Goal: Transaction & Acquisition: Book appointment/travel/reservation

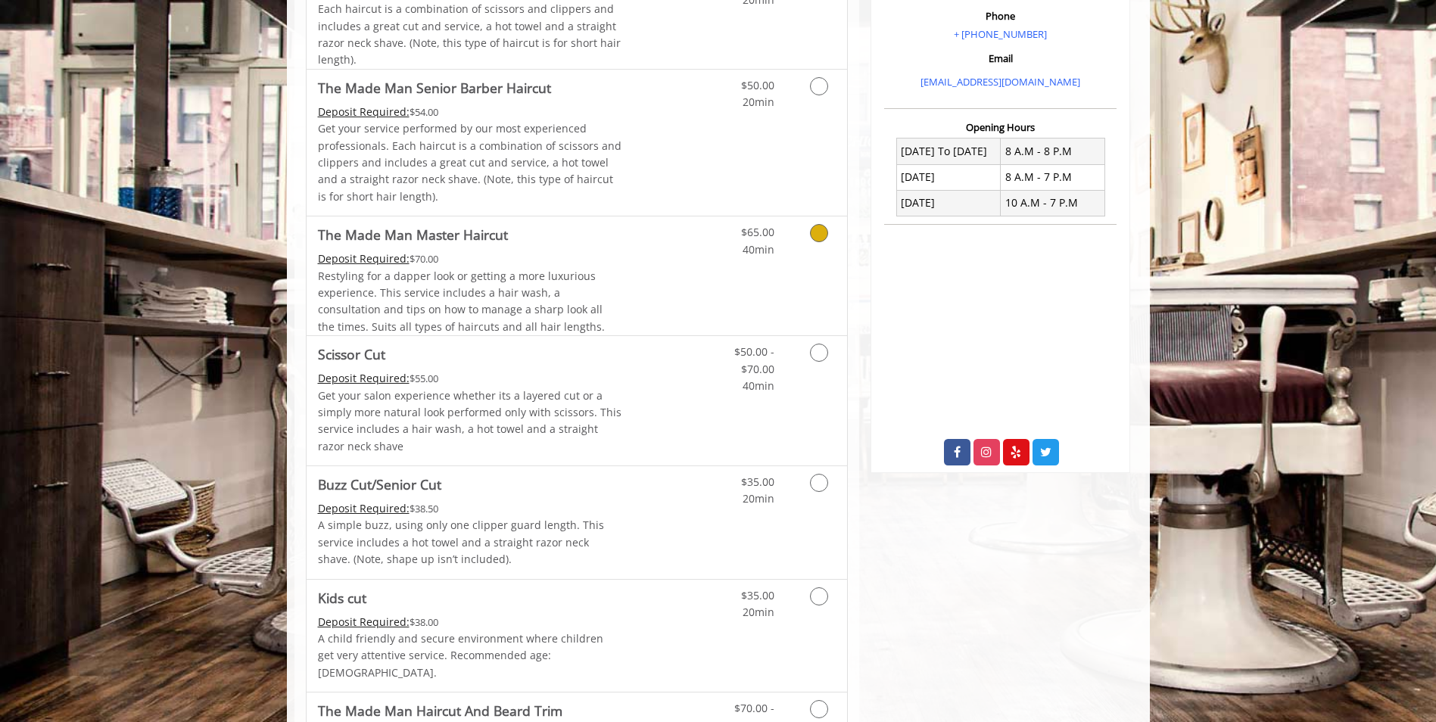
scroll to position [530, 0]
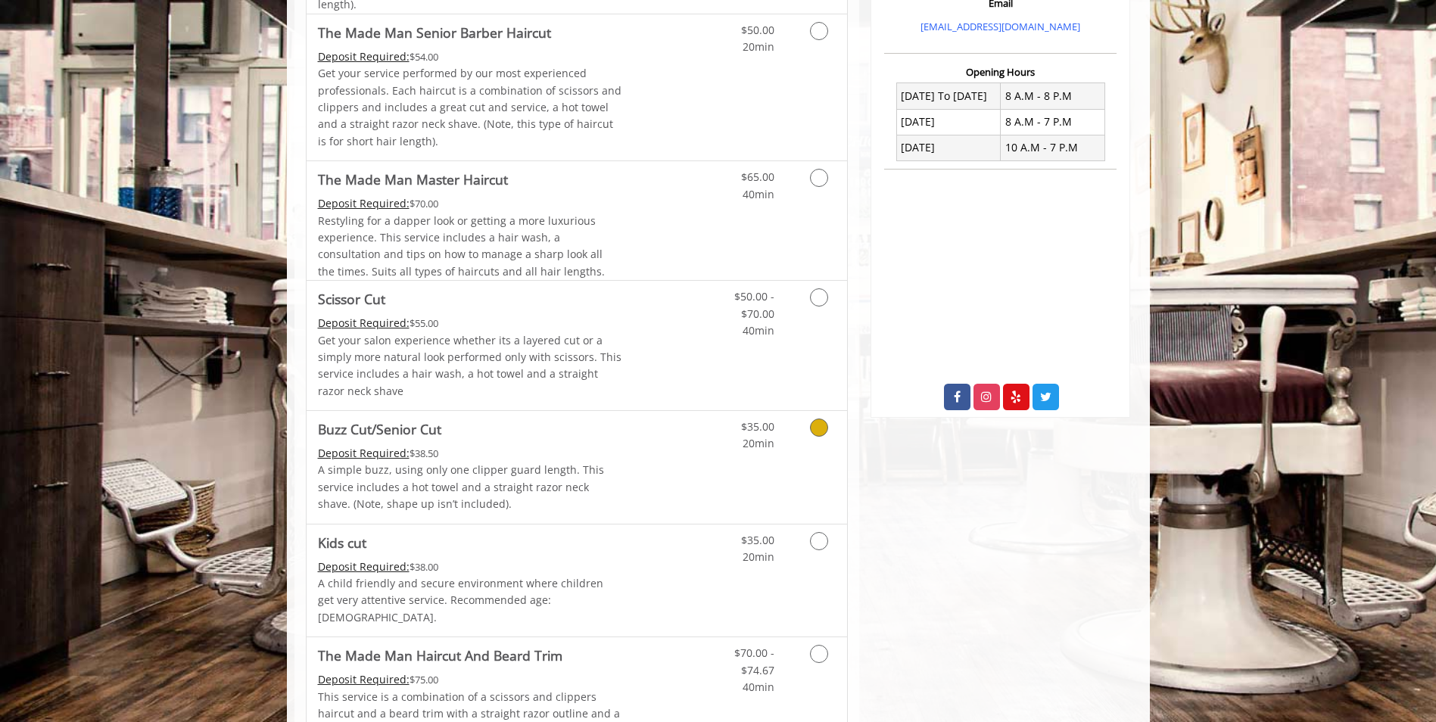
click at [821, 427] on icon "Grooming services" at bounding box center [819, 427] width 18 height 18
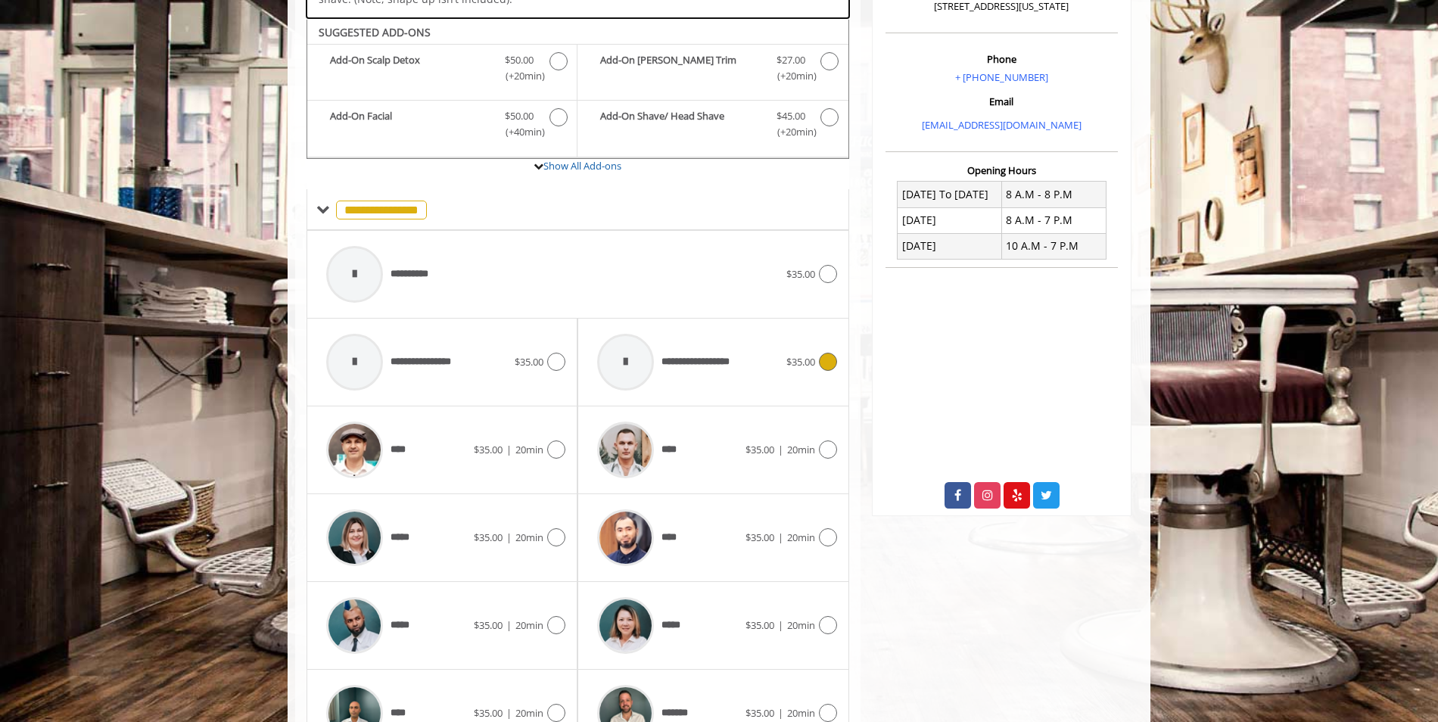
scroll to position [450, 0]
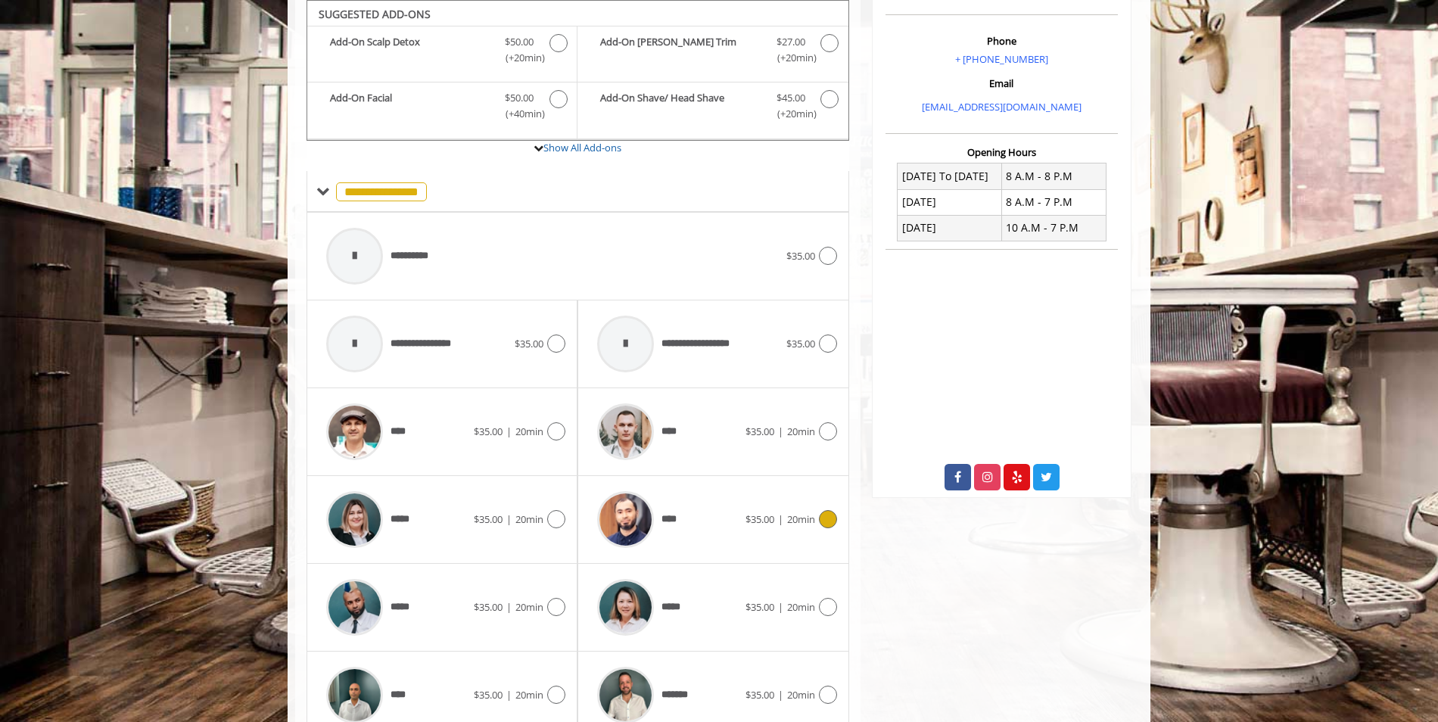
click at [765, 509] on div "**** $35.00 | 20min" at bounding box center [713, 520] width 247 height 72
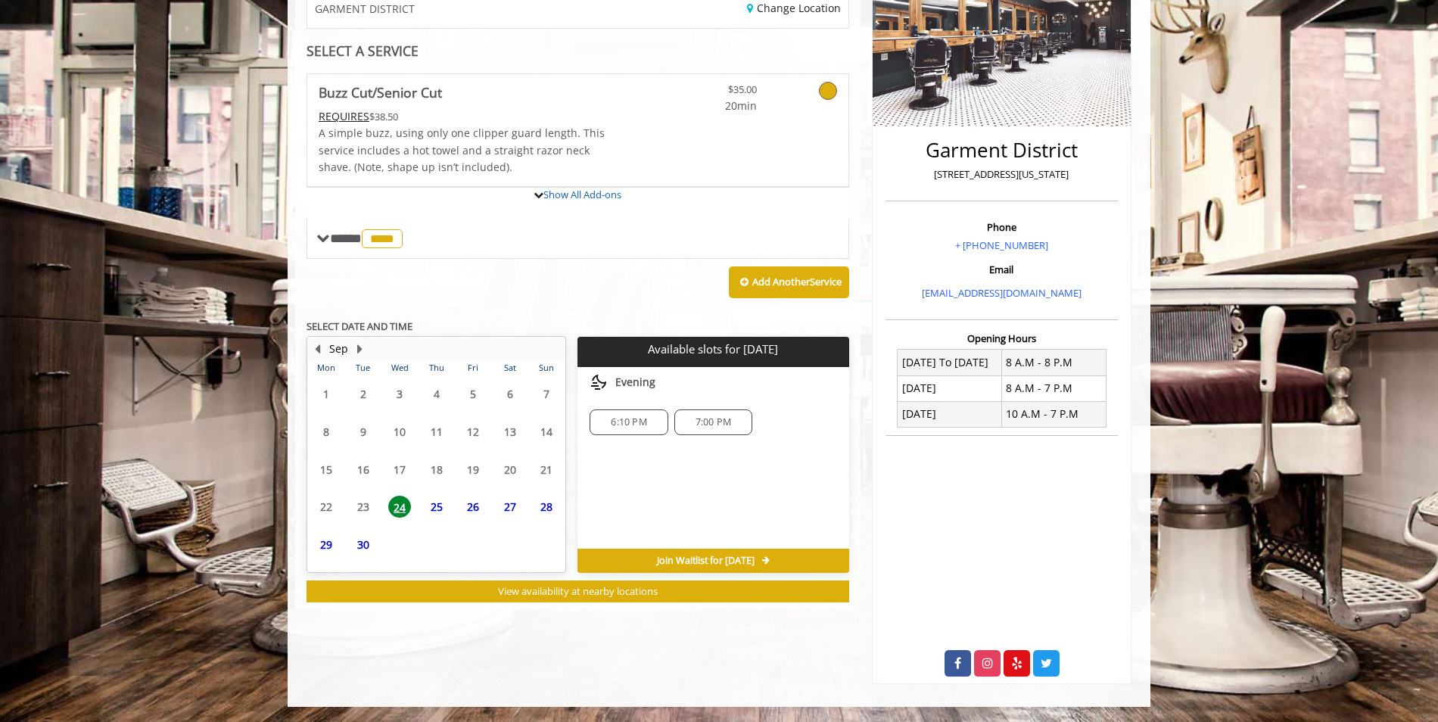
scroll to position [328, 0]
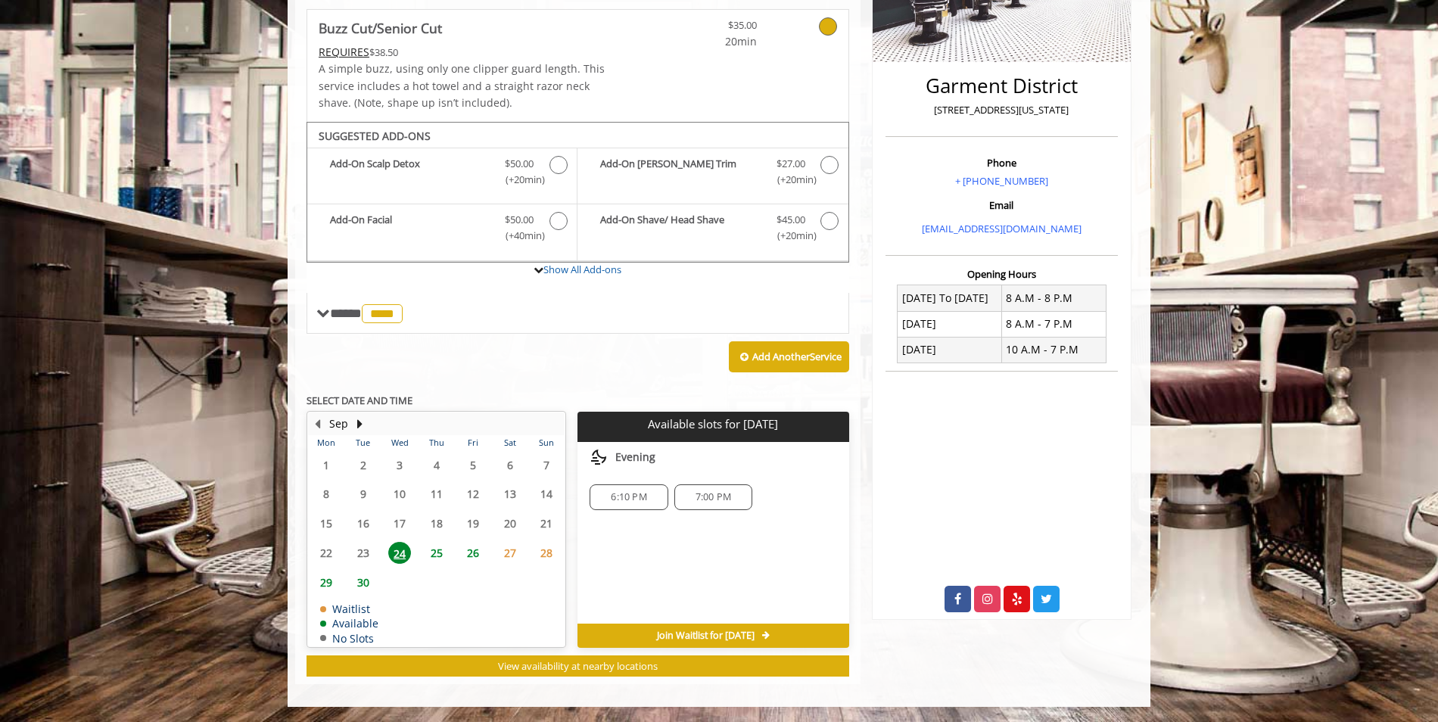
click at [442, 555] on span "25" at bounding box center [436, 553] width 23 height 22
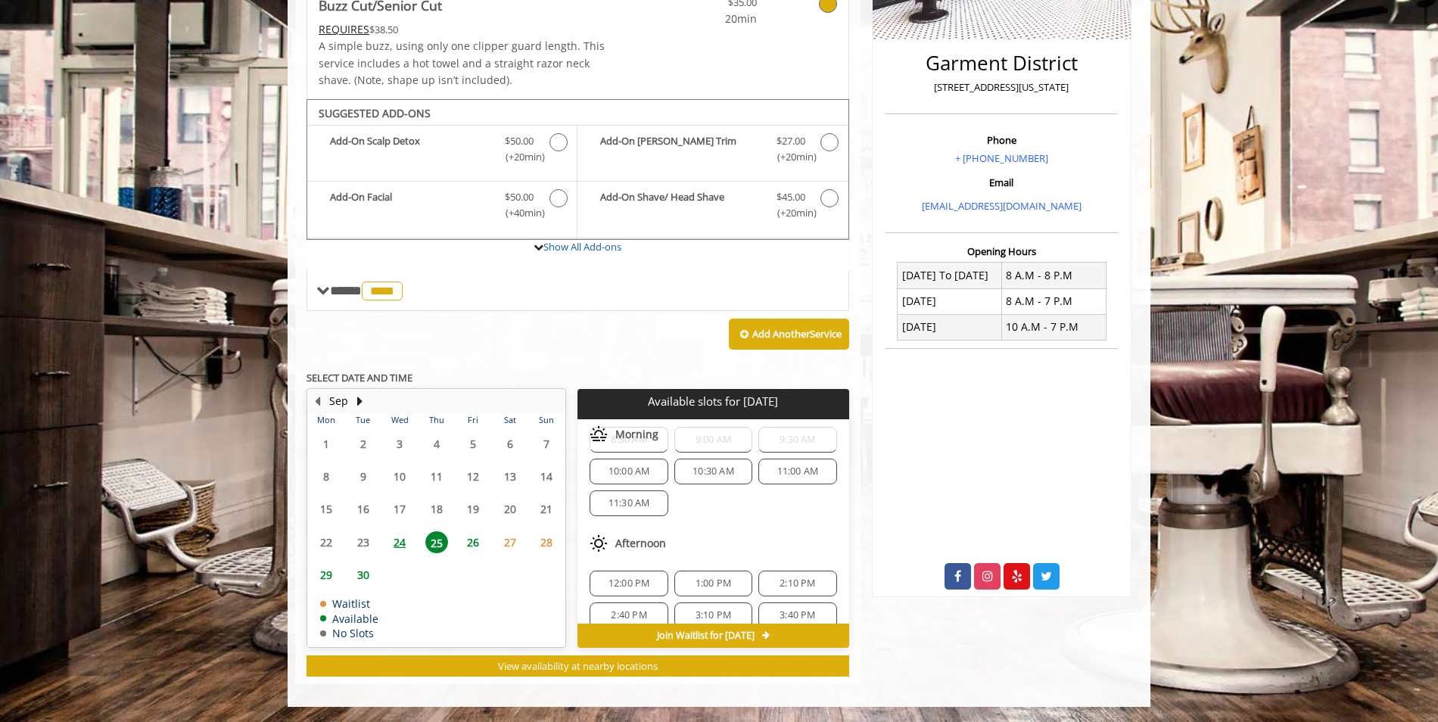
scroll to position [0, 0]
click at [710, 478] on span "9:00 AM" at bounding box center [713, 474] width 36 height 12
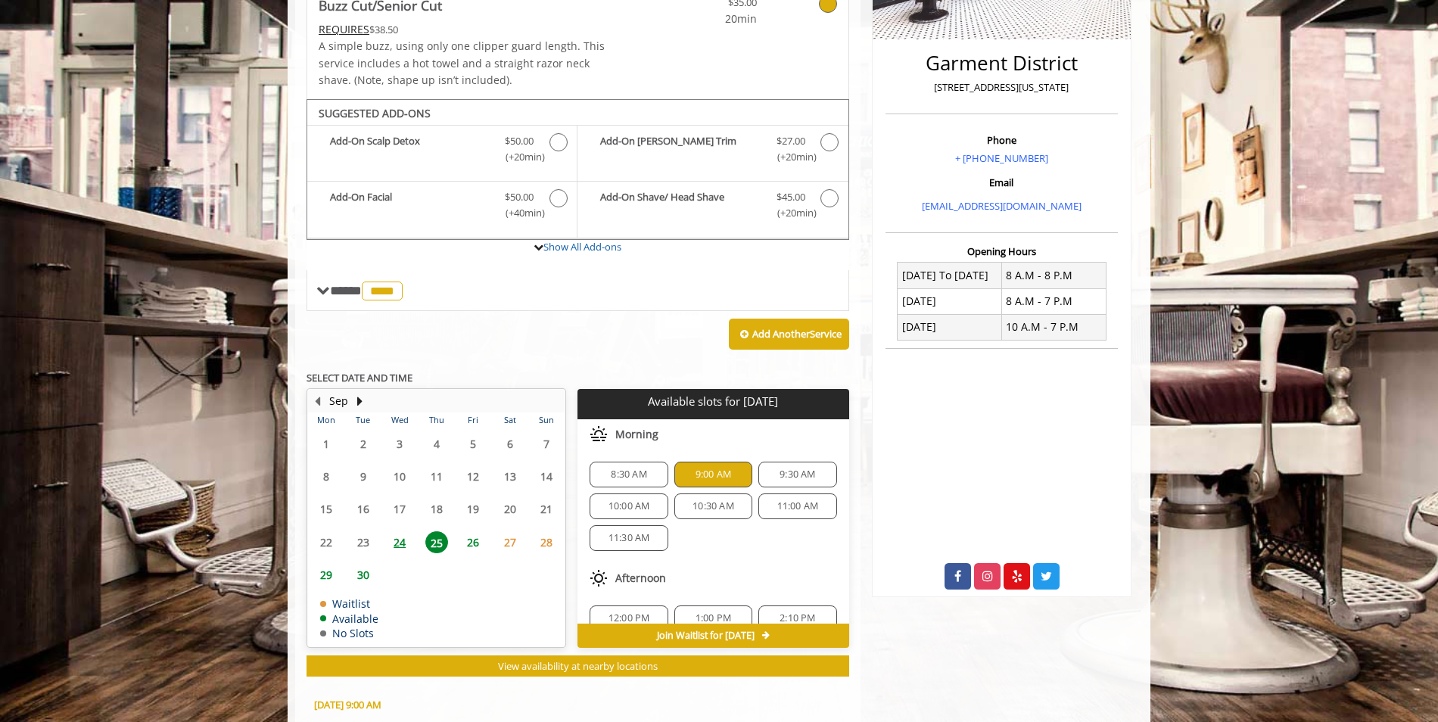
scroll to position [624, 0]
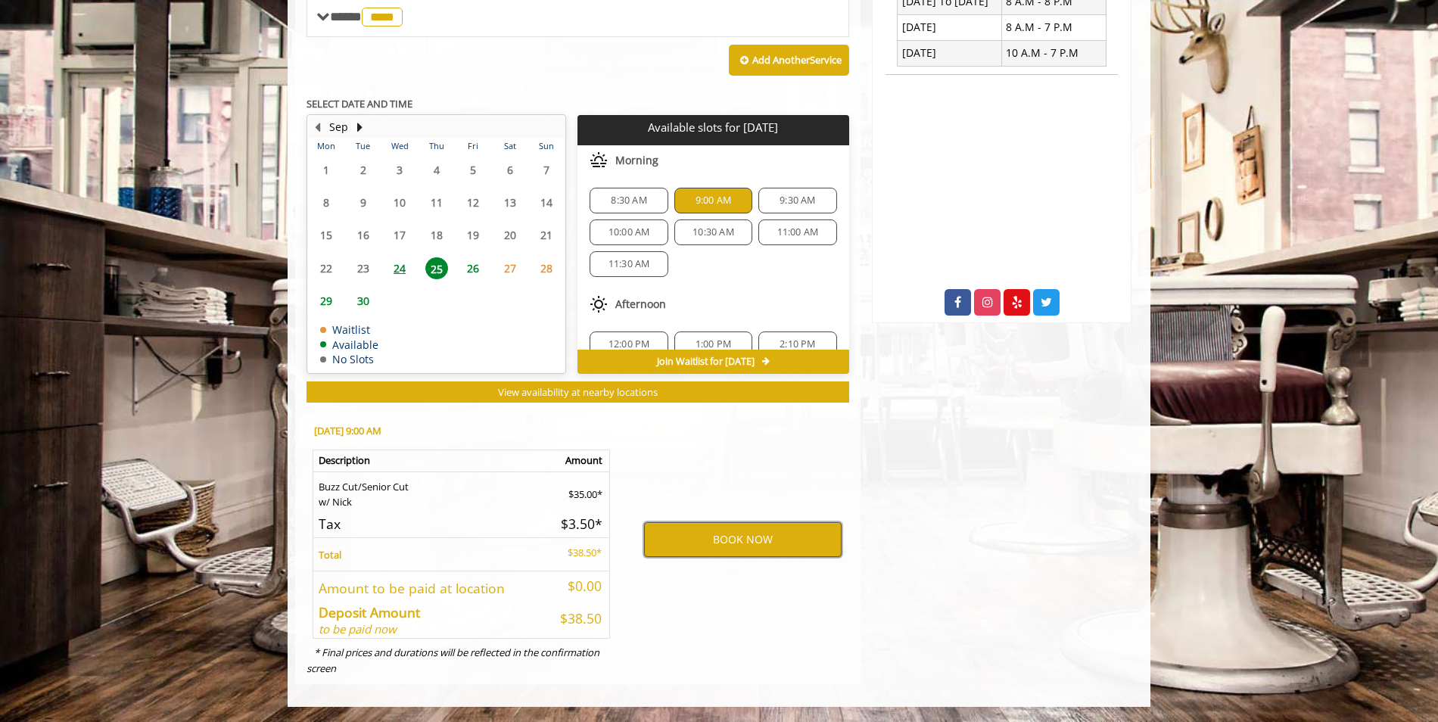
click at [709, 540] on button "BOOK NOW" at bounding box center [743, 539] width 198 height 35
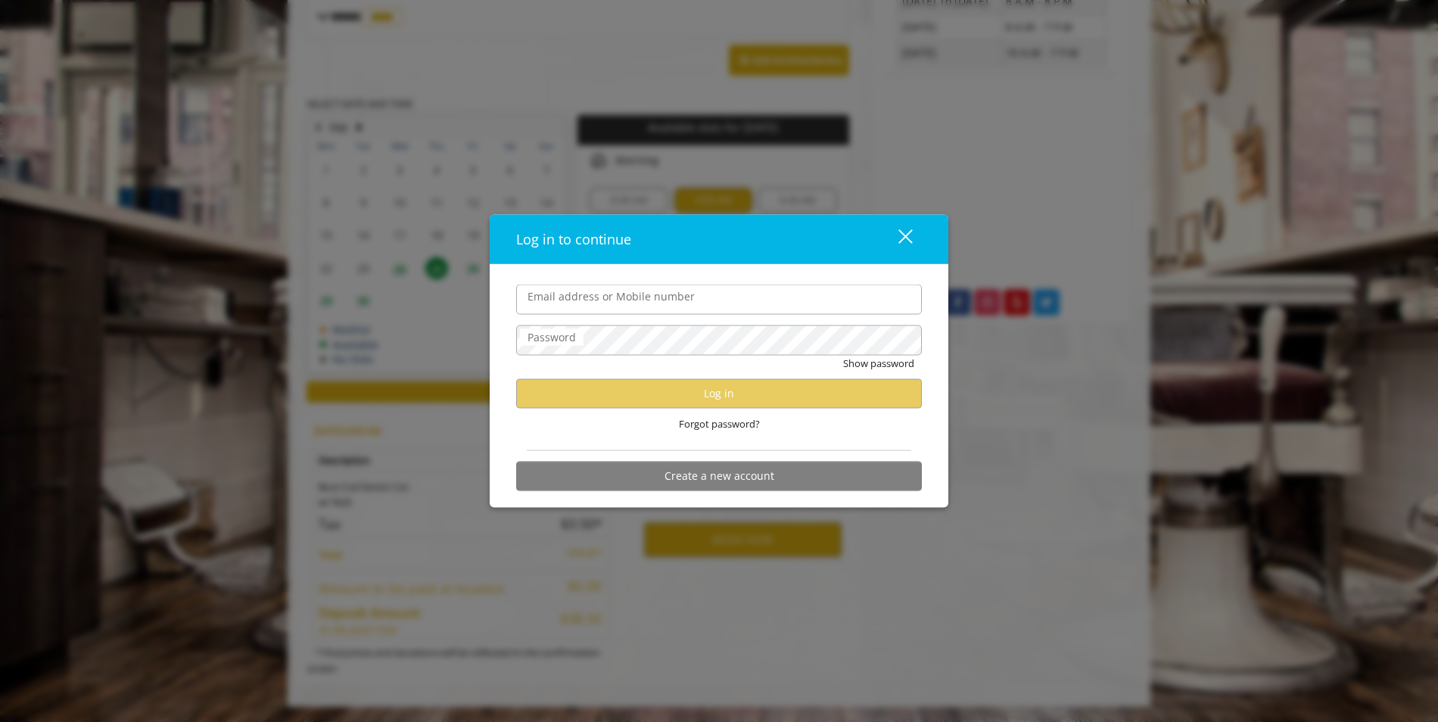
type input "**********"
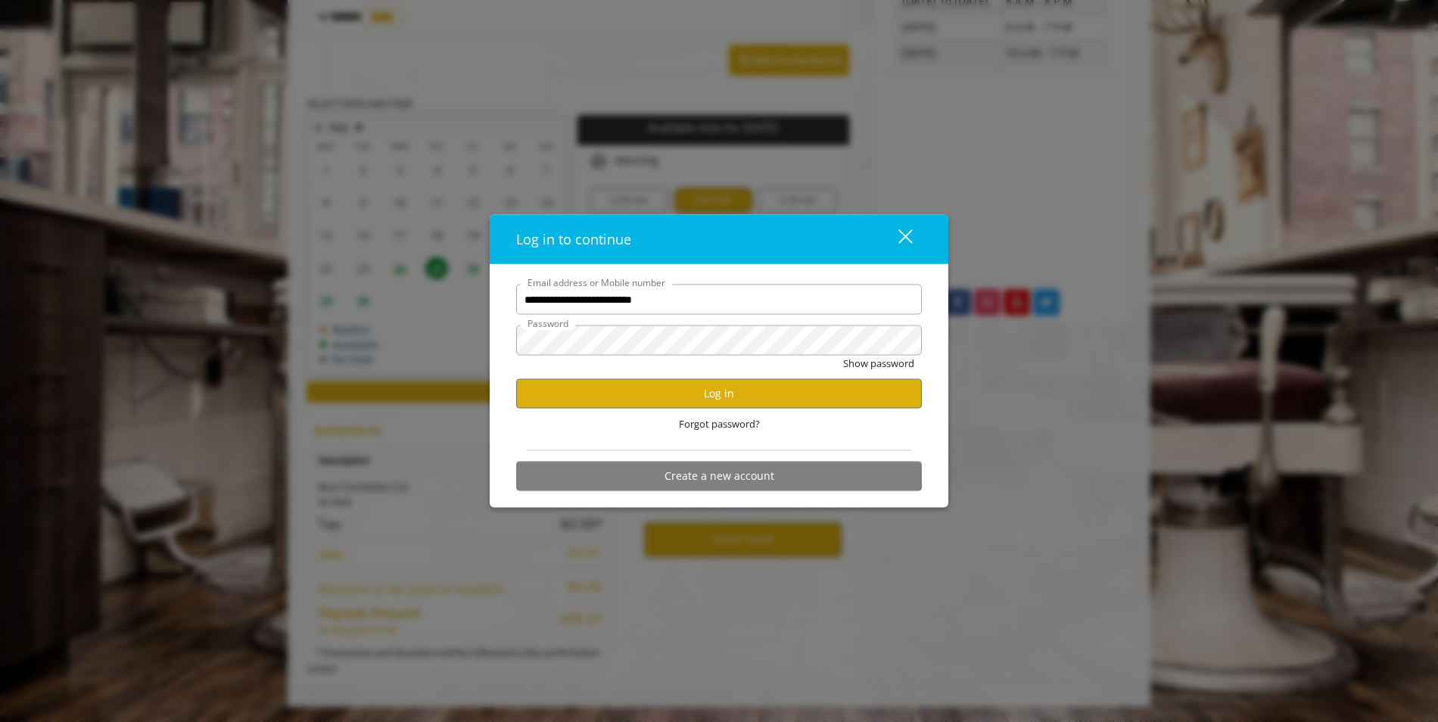
scroll to position [0, 0]
click at [707, 390] on button "Log in" at bounding box center [719, 393] width 406 height 30
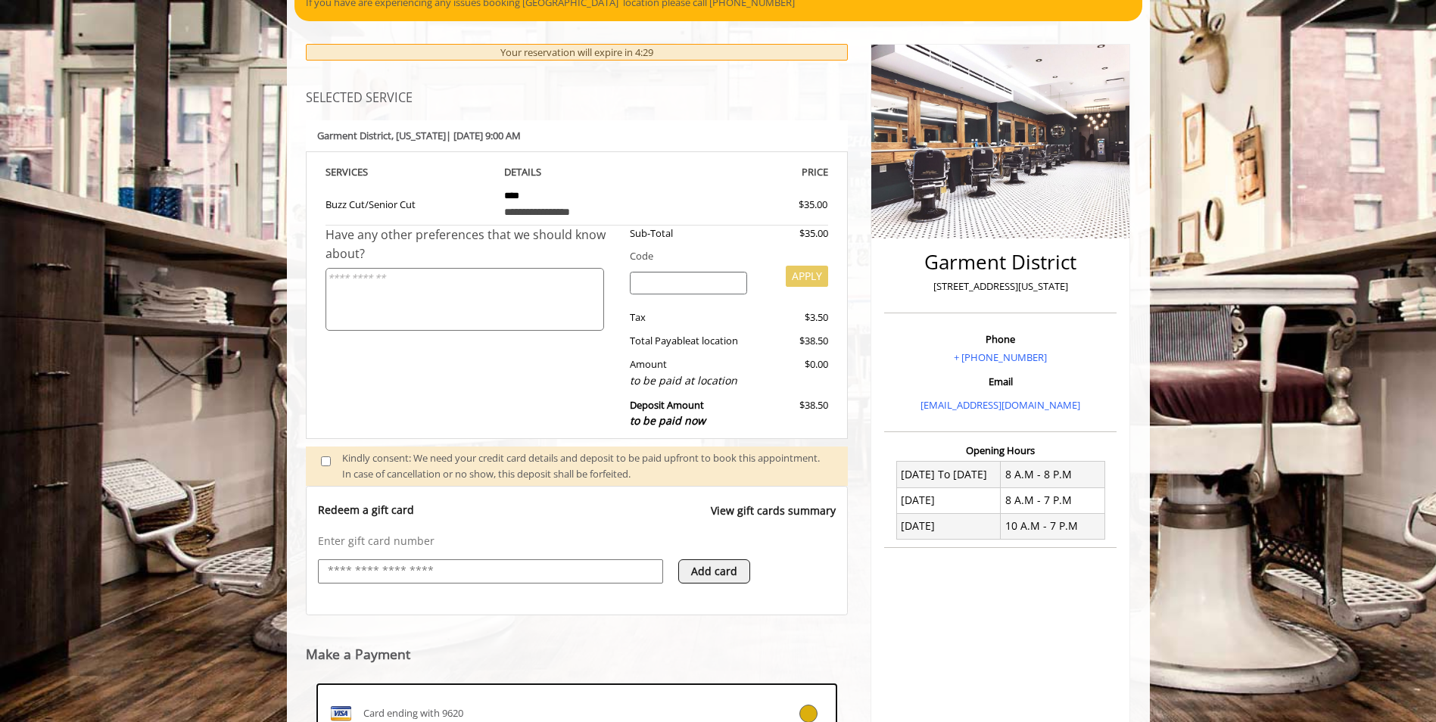
scroll to position [76, 0]
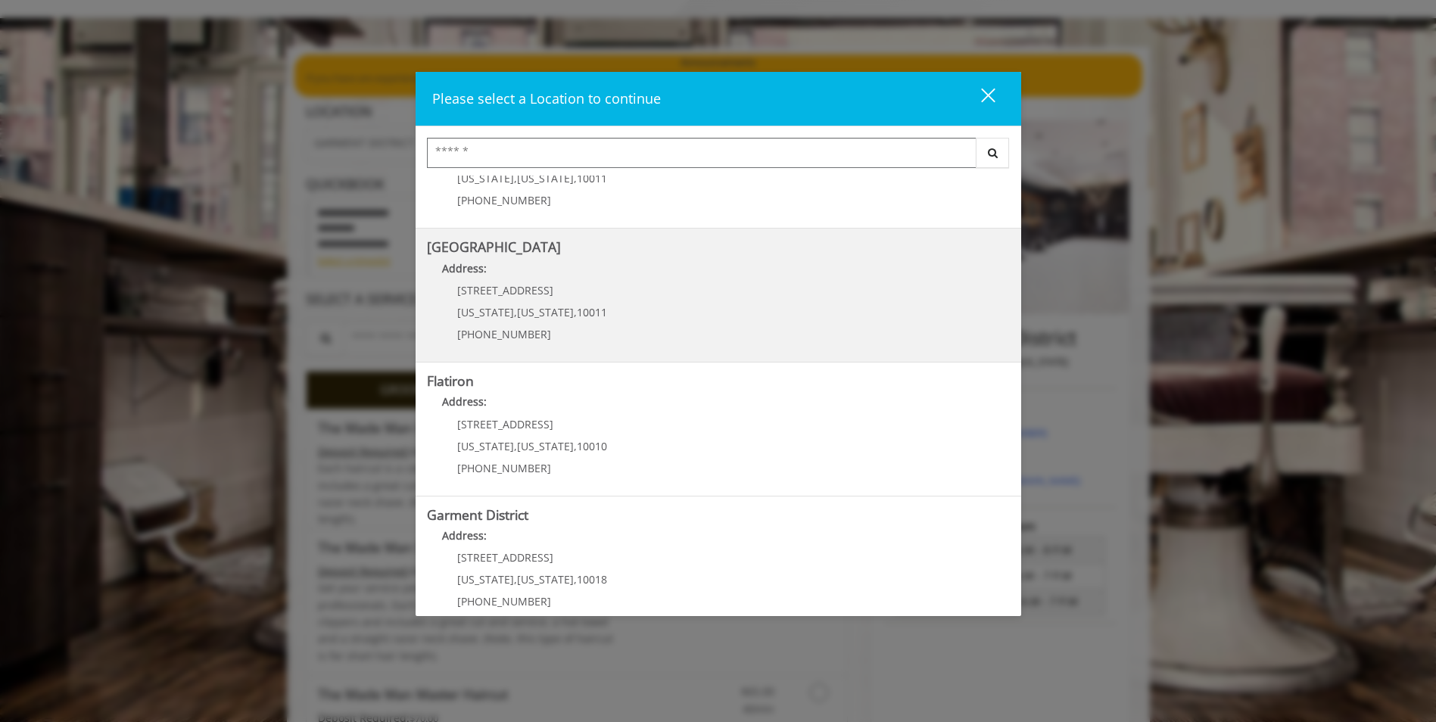
scroll to position [227, 0]
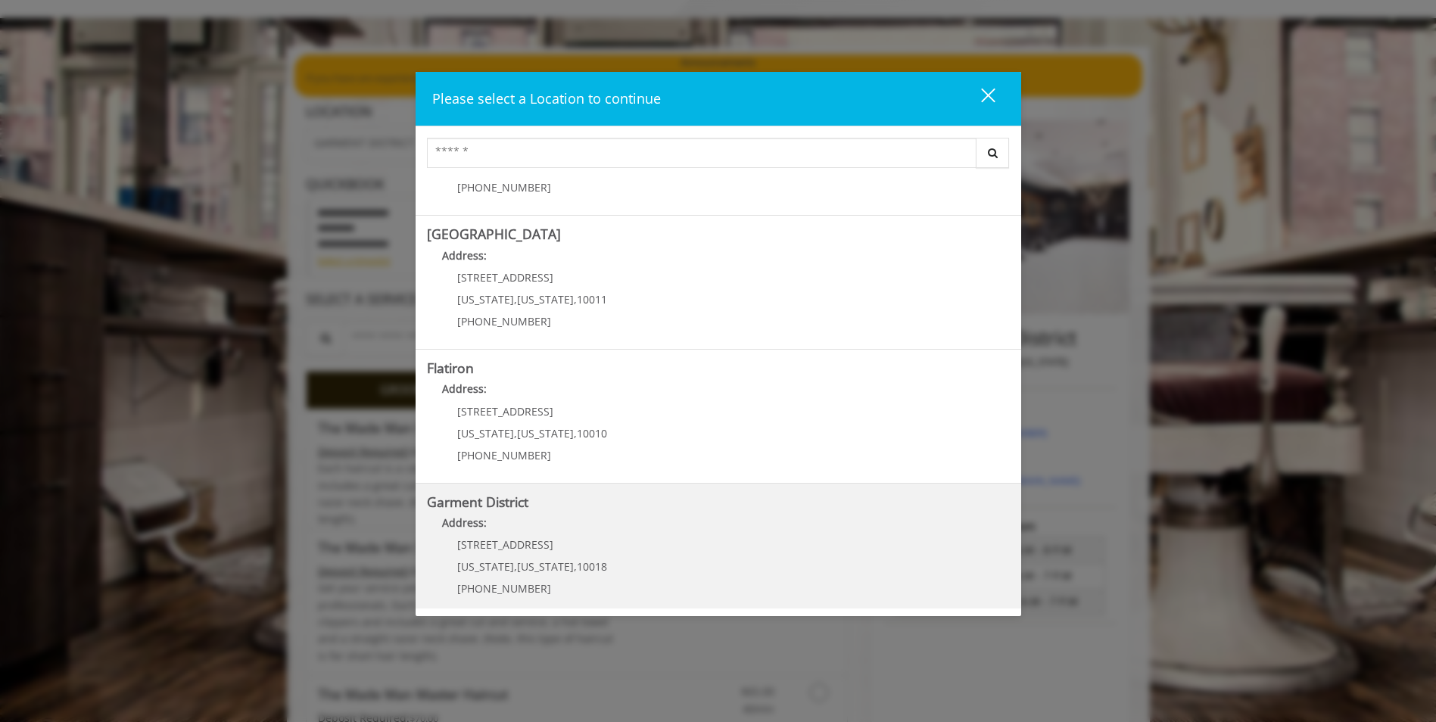
click at [530, 520] on District "Address:" at bounding box center [718, 527] width 583 height 24
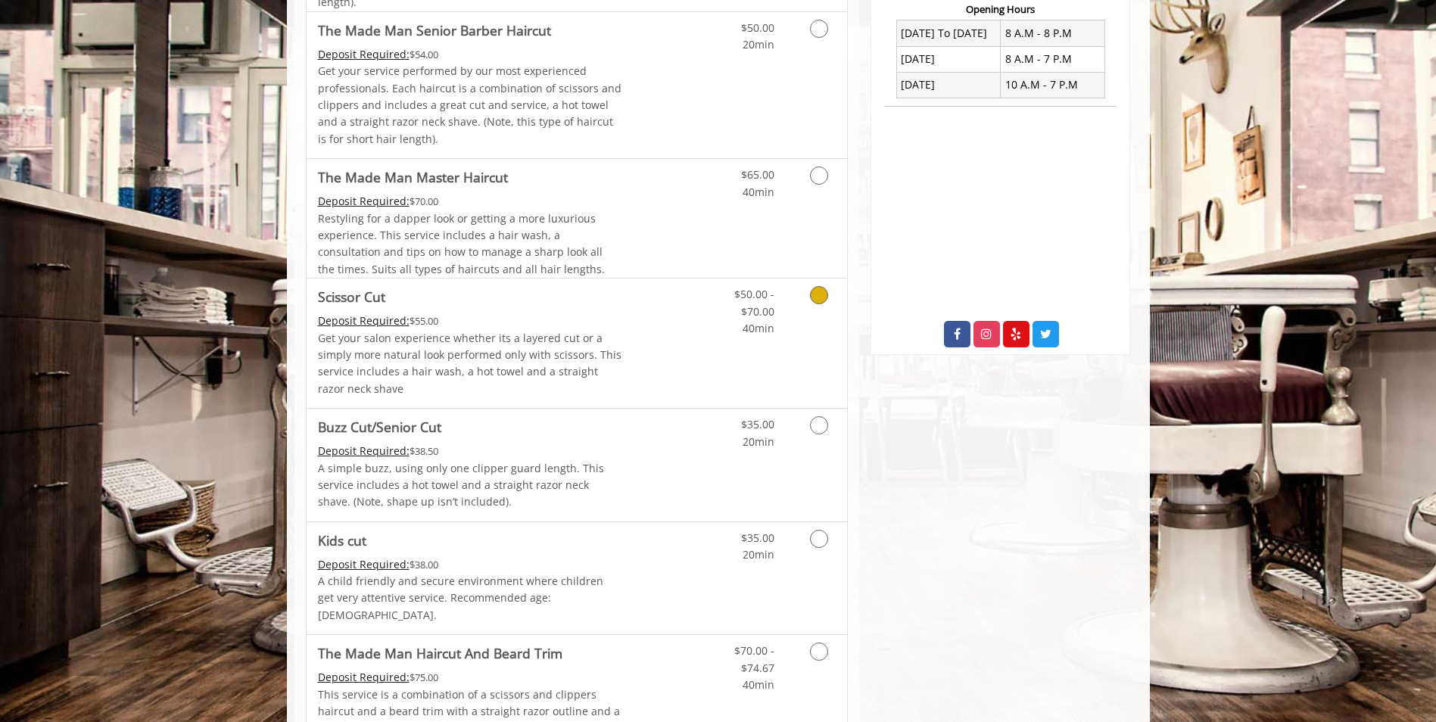
scroll to position [681, 0]
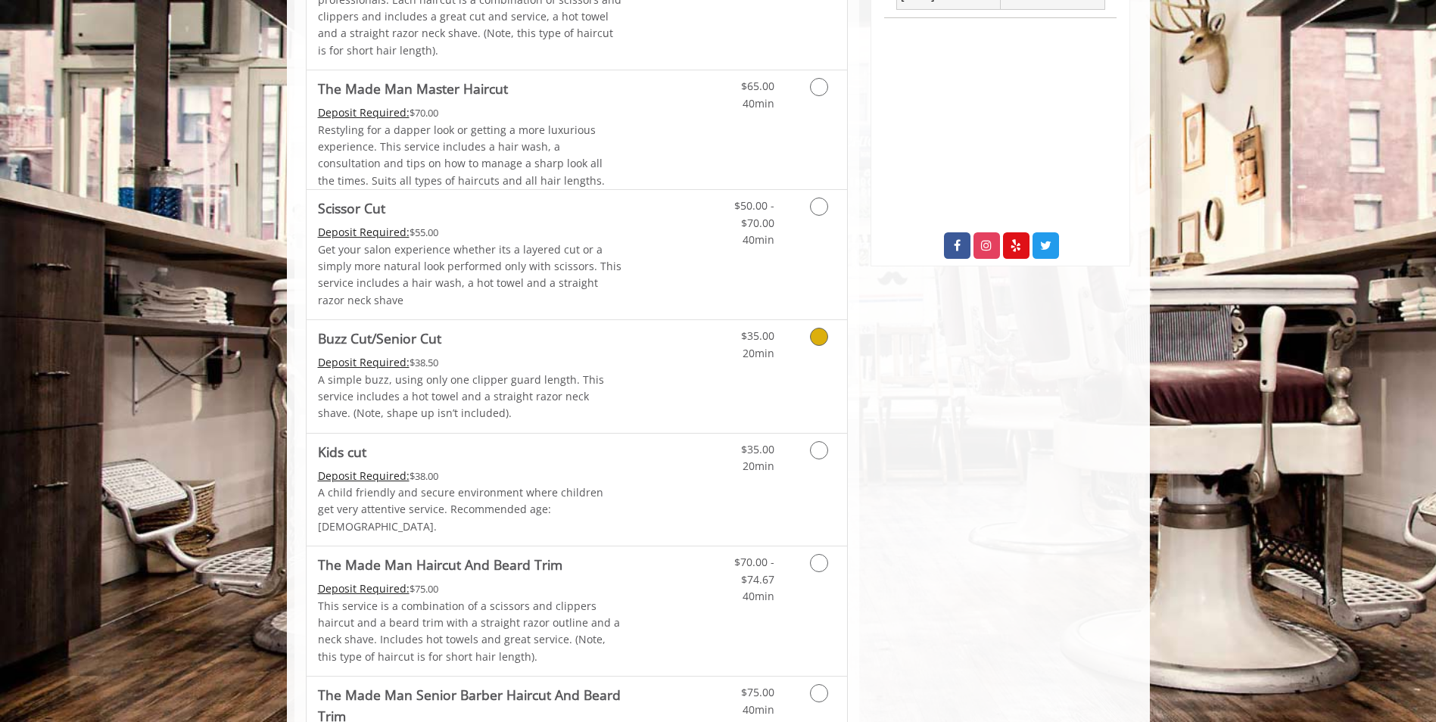
click at [816, 335] on icon "Grooming services" at bounding box center [819, 337] width 18 height 18
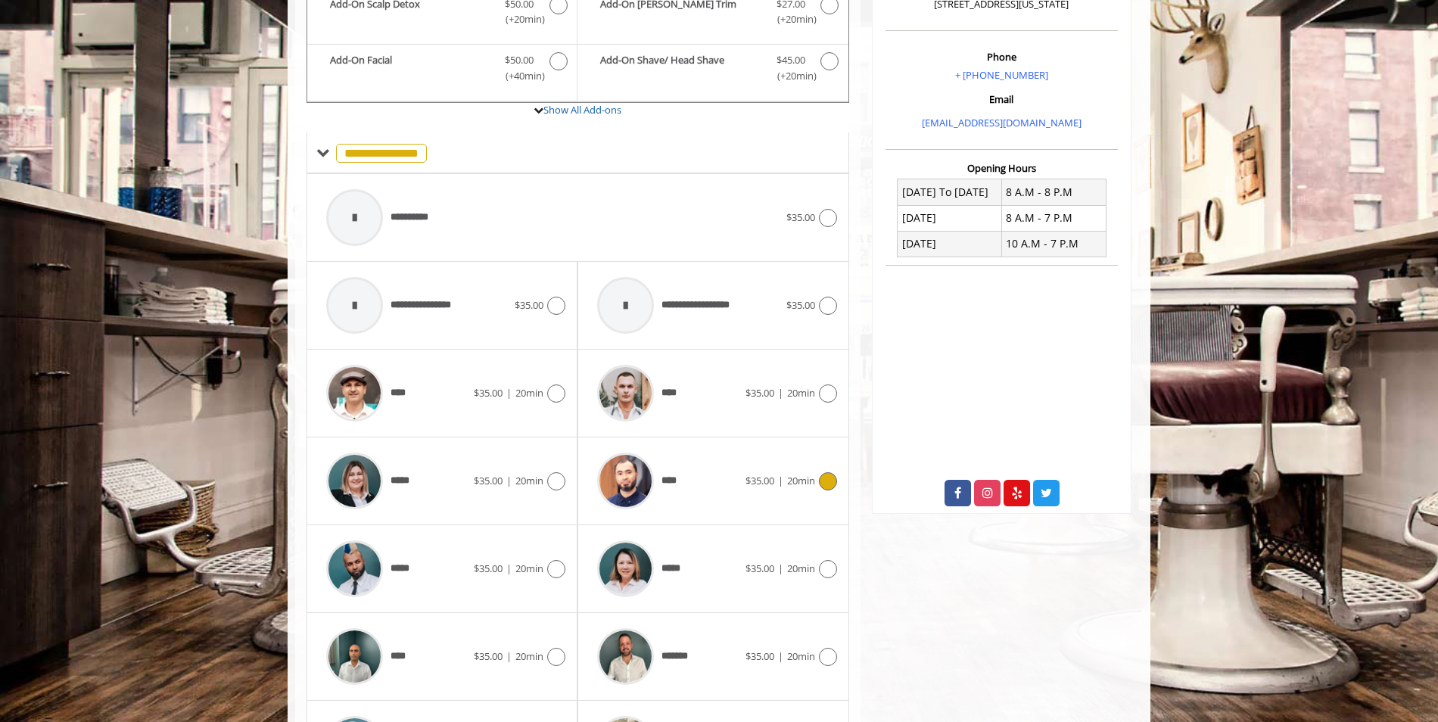
scroll to position [471, 0]
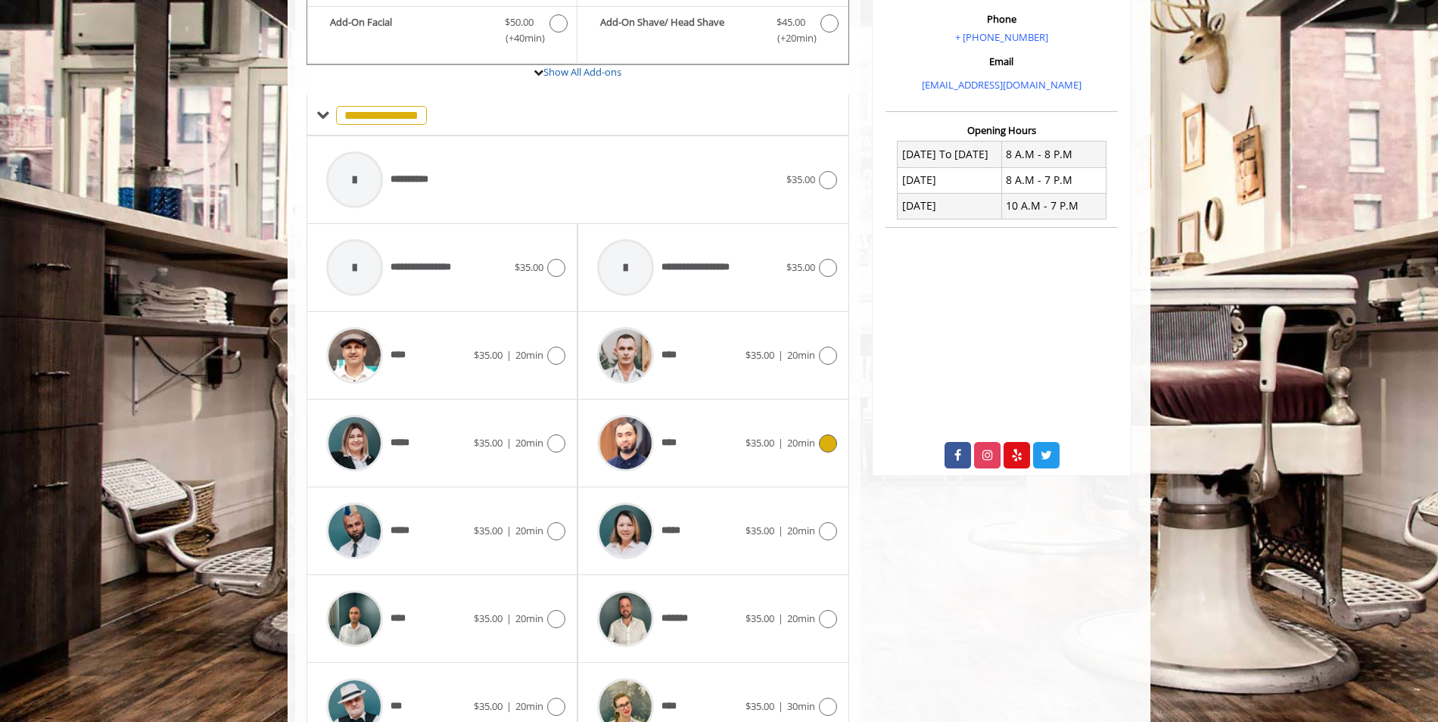
click at [661, 442] on span "****" at bounding box center [671, 443] width 20 height 16
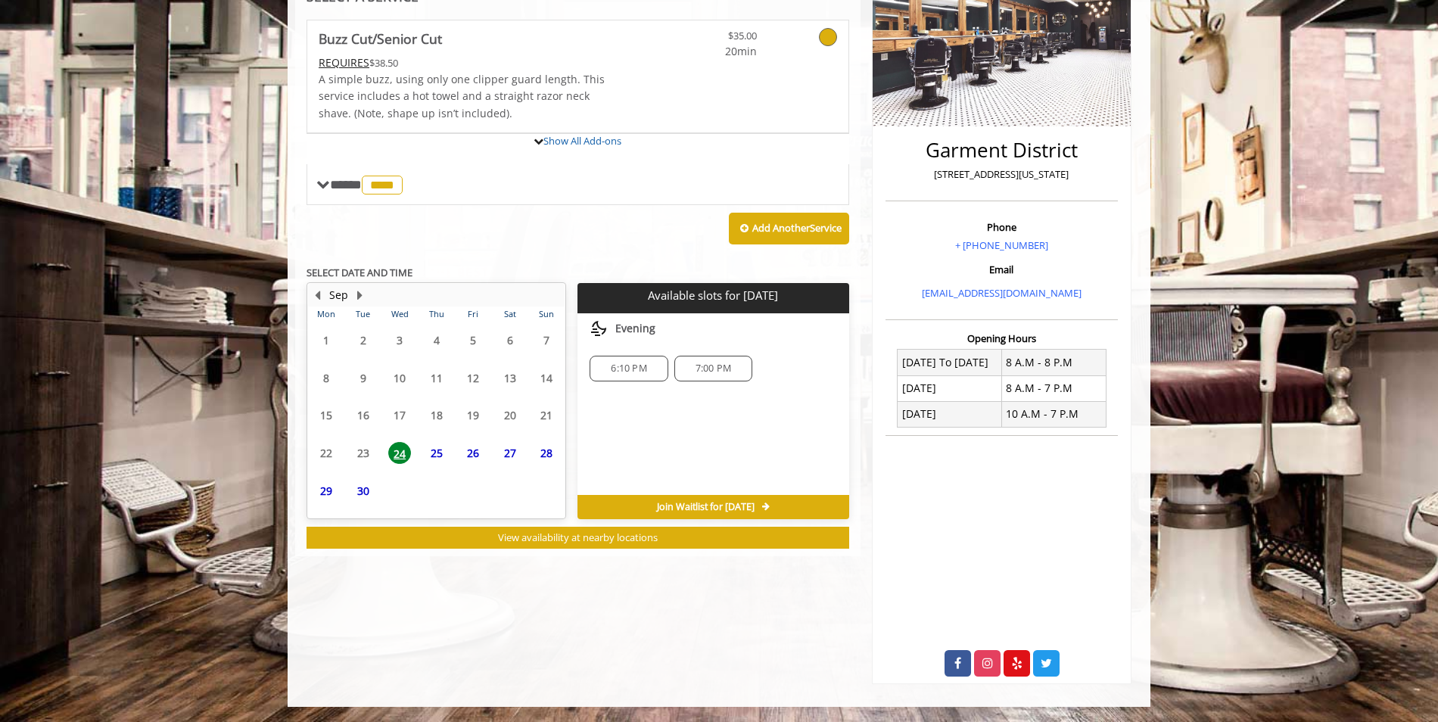
scroll to position [274, 0]
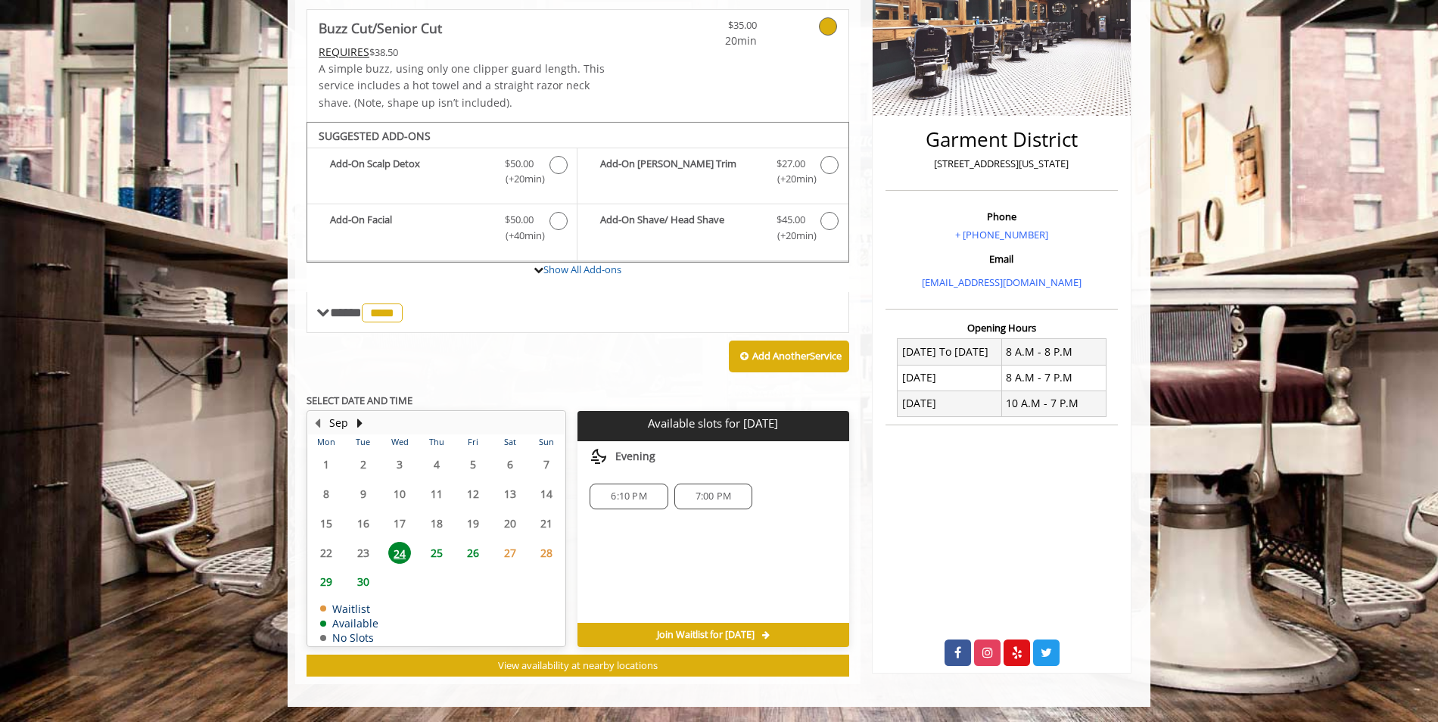
click at [438, 548] on span "25" at bounding box center [436, 553] width 23 height 22
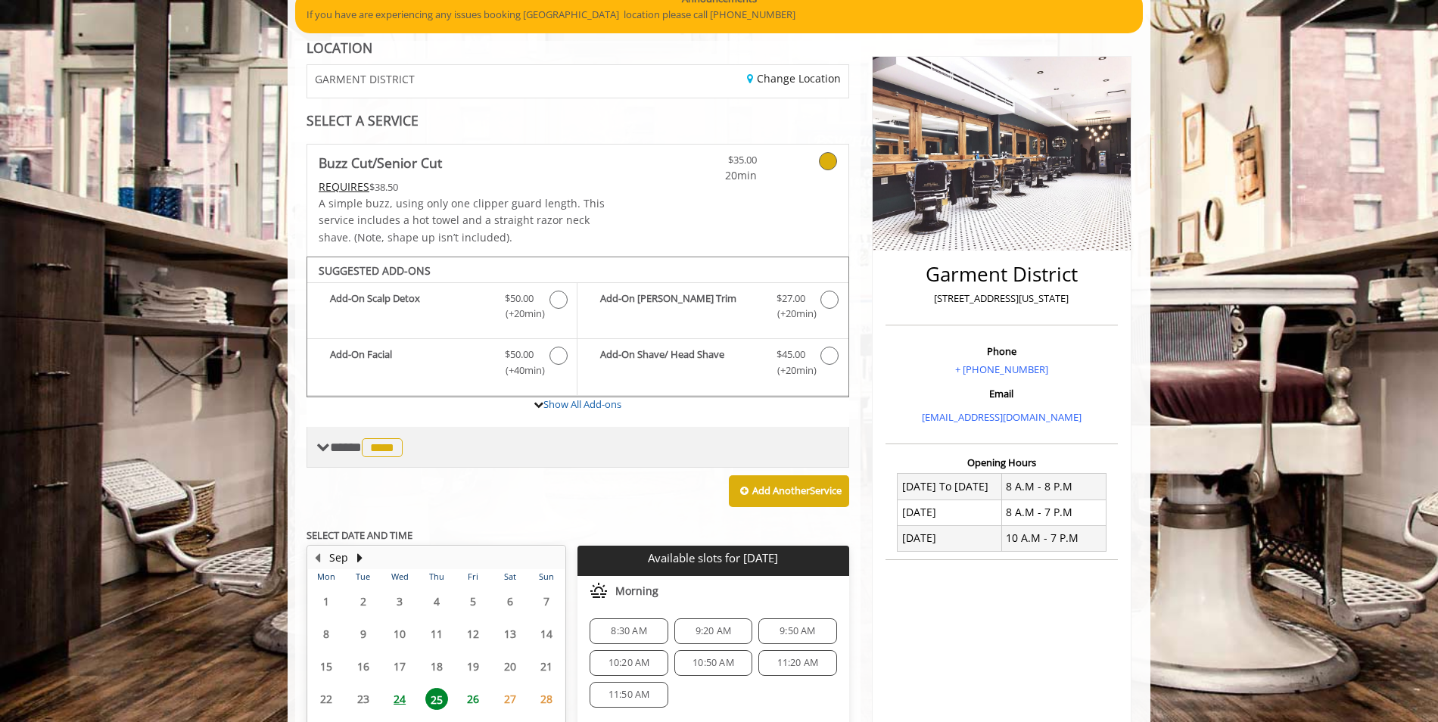
scroll to position [151, 0]
